Goal: Information Seeking & Learning: Learn about a topic

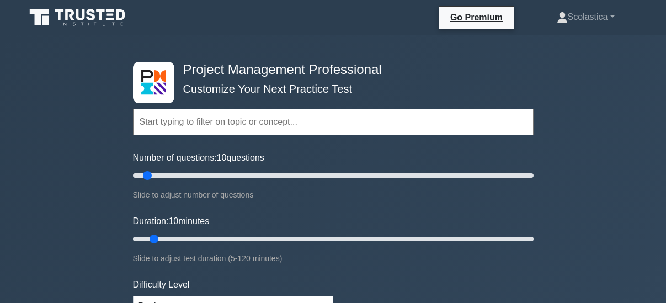
scroll to position [281, 0]
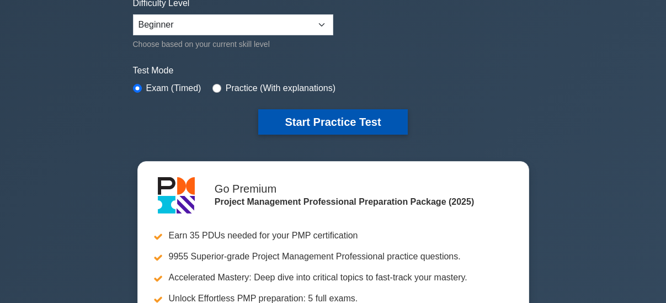
click at [326, 124] on button "Start Practice Test" at bounding box center [332, 121] width 149 height 25
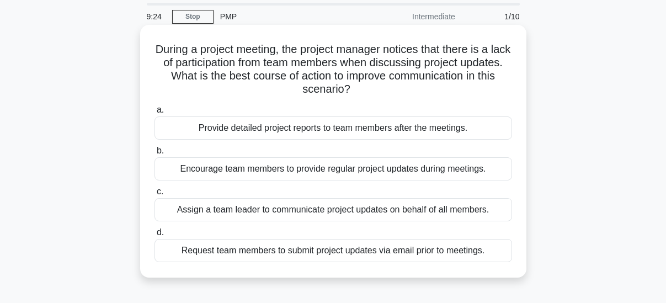
scroll to position [56, 0]
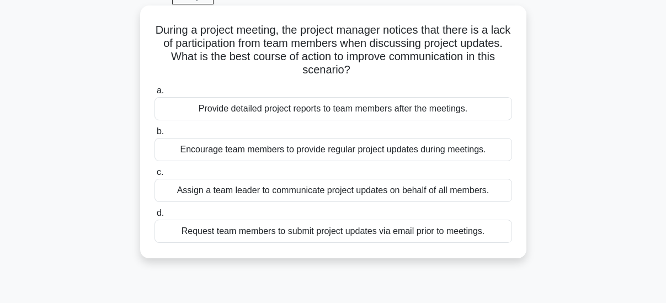
click at [329, 108] on div "Provide detailed project reports to team members after the meetings." at bounding box center [332, 108] width 357 height 23
click at [154, 94] on input "a. Provide detailed project reports to team members after the meetings." at bounding box center [154, 90] width 0 height 7
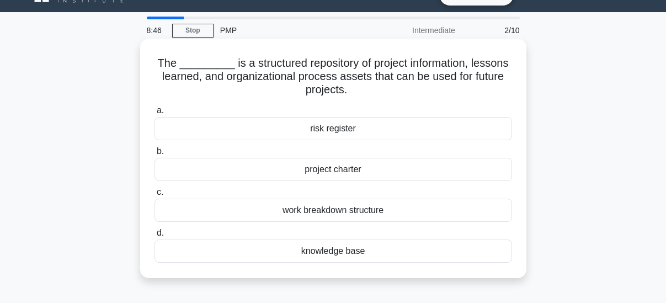
scroll to position [0, 0]
